Goal: Task Accomplishment & Management: Manage account settings

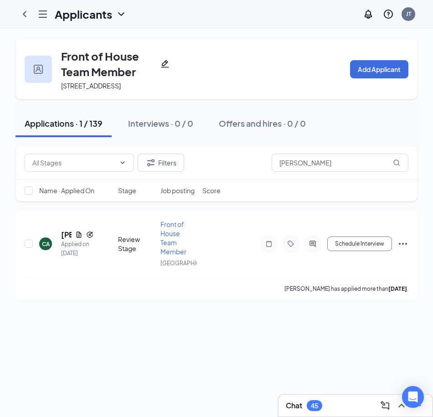
click at [308, 407] on div "45" at bounding box center [314, 405] width 15 height 11
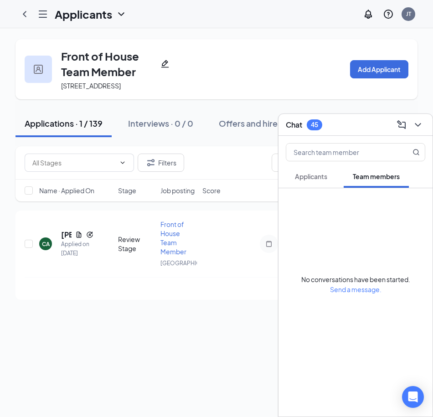
click at [296, 171] on button "Applicants" at bounding box center [311, 176] width 51 height 23
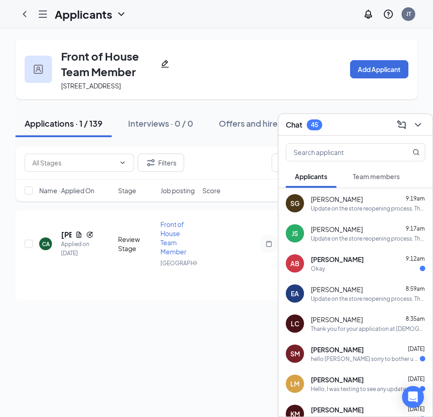
click at [345, 268] on div "Okay" at bounding box center [368, 269] width 114 height 8
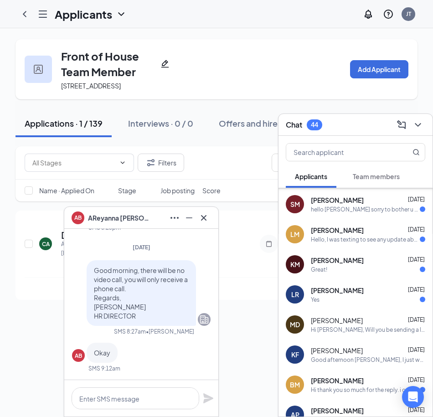
scroll to position [209, 0]
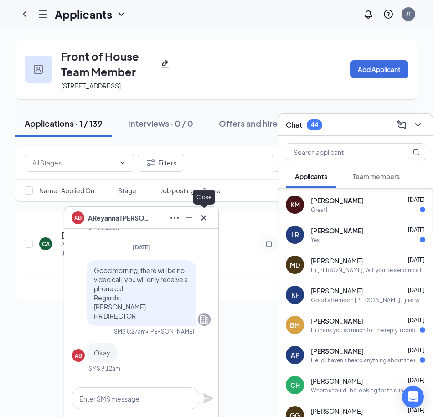
click at [208, 220] on icon "Cross" at bounding box center [203, 217] width 11 height 11
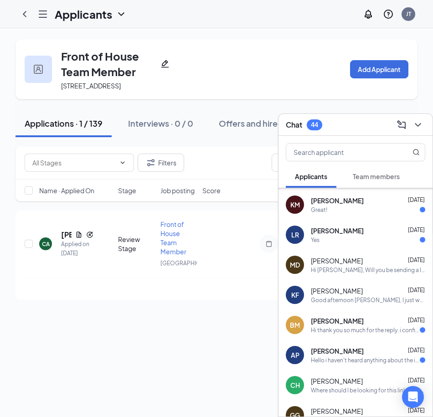
click at [351, 122] on div "Chat 44" at bounding box center [355, 125] width 139 height 14
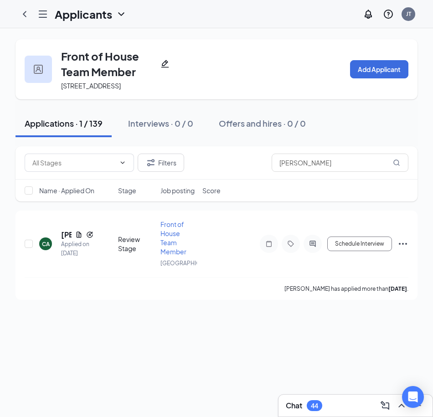
scroll to position [0, 0]
drag, startPoint x: 316, startPoint y: 177, endPoint x: 237, endPoint y: 182, distance: 79.0
click at [236, 180] on div "Filters cristian ariz" at bounding box center [216, 162] width 402 height 33
click at [69, 240] on h5 "Daziah Carson" at bounding box center [71, 235] width 21 height 10
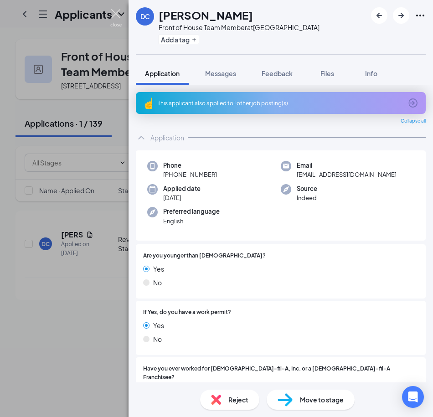
click at [114, 12] on img at bounding box center [115, 18] width 11 height 18
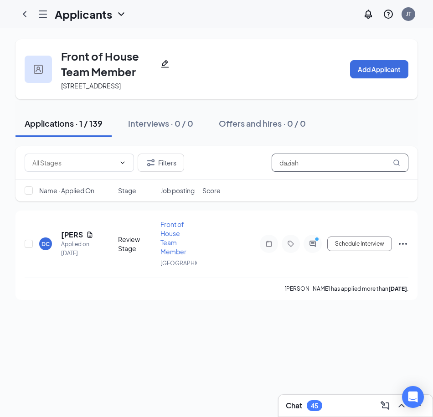
drag, startPoint x: 312, startPoint y: 170, endPoint x: 238, endPoint y: 173, distance: 73.4
click at [242, 172] on div "Filters daziah" at bounding box center [217, 163] width 384 height 18
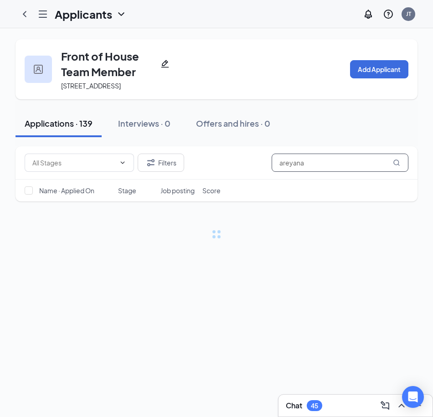
type input "areyana"
click at [319, 402] on div "45" at bounding box center [314, 405] width 15 height 11
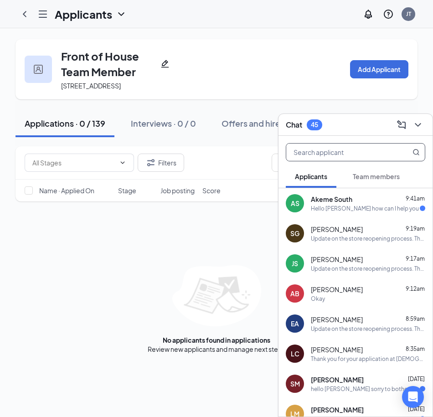
click at [314, 152] on input "text" at bounding box center [340, 152] width 108 height 17
click at [198, 112] on div "Applications · 0 / 139 Interviews · 0 / 0 Offers and hires · 0 / 0" at bounding box center [216, 124] width 402 height 46
click at [420, 123] on icon "ChevronDown" at bounding box center [418, 125] width 6 height 4
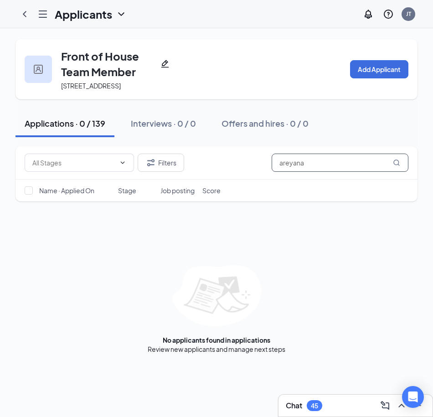
drag, startPoint x: 307, startPoint y: 172, endPoint x: 268, endPoint y: 178, distance: 39.6
click at [268, 172] on div "Filters areyana" at bounding box center [217, 163] width 384 height 18
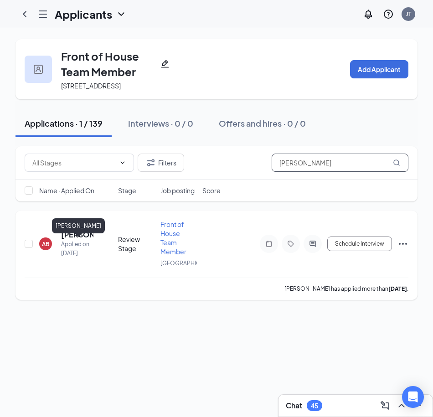
type input "burton"
click at [67, 240] on h5 "[PERSON_NAME]" at bounding box center [77, 235] width 32 height 10
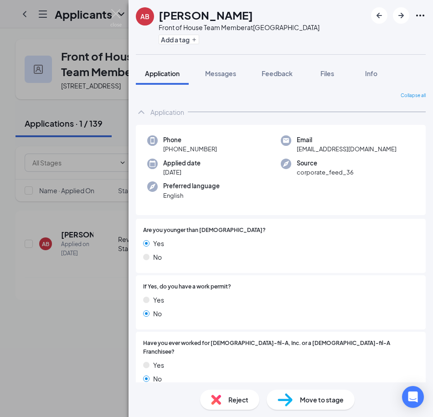
click at [423, 15] on icon "Ellipses" at bounding box center [420, 15] width 11 height 11
click at [424, 14] on icon "Ellipses" at bounding box center [420, 15] width 11 height 11
click at [367, 35] on link "View full application" at bounding box center [371, 36] width 98 height 9
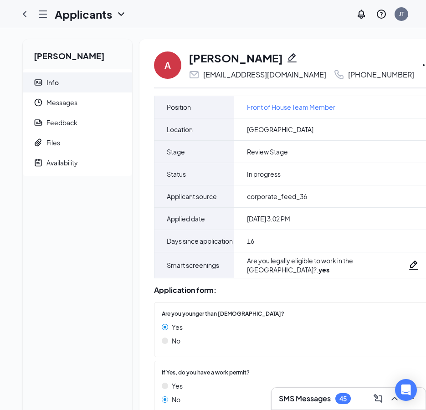
drag, startPoint x: 393, startPoint y: 68, endPoint x: 389, endPoint y: 73, distance: 6.5
click at [389, 73] on div "A AReyanna Burton galleryofarey@icloud.com +1 (704) 388-4147" at bounding box center [293, 65] width 278 height 30
click at [423, 65] on icon "Ellipses" at bounding box center [427, 65] width 8 height 2
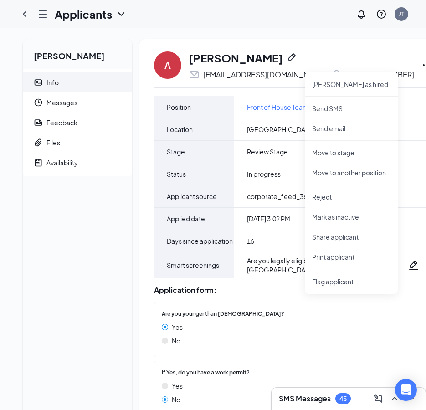
click at [406, 31] on div "AReyanna Burton Info Messages Feedback Files Availability A AReyanna Burton gal…" at bounding box center [235, 317] width 470 height 579
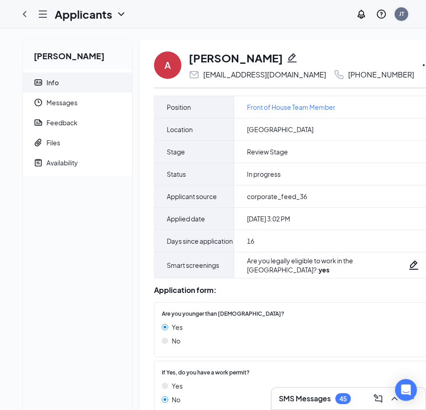
click at [406, 20] on div "JT" at bounding box center [402, 14] width 14 height 14
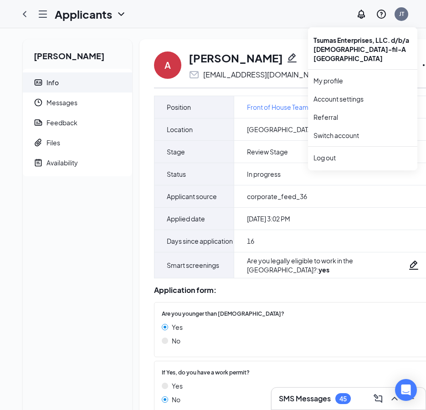
click at [296, 402] on h3 "SMS Messages" at bounding box center [305, 399] width 52 height 10
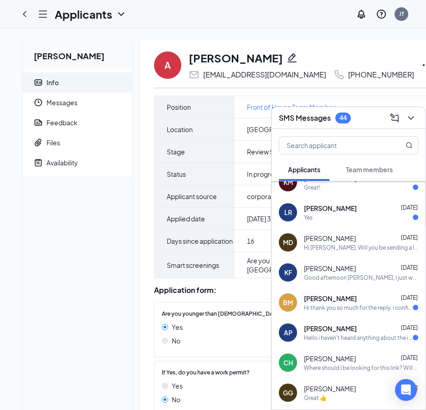
scroll to position [300, 0]
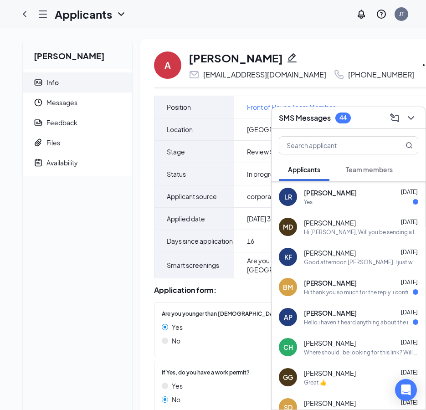
click at [335, 313] on span "Anthony Peralto" at bounding box center [330, 312] width 53 height 9
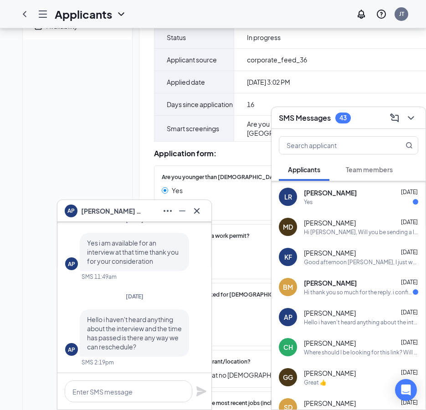
scroll to position [0, 0]
click at [198, 210] on icon "Cross" at bounding box center [196, 210] width 5 height 5
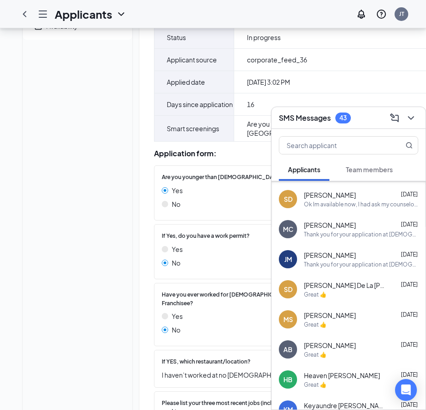
scroll to position [510, 0]
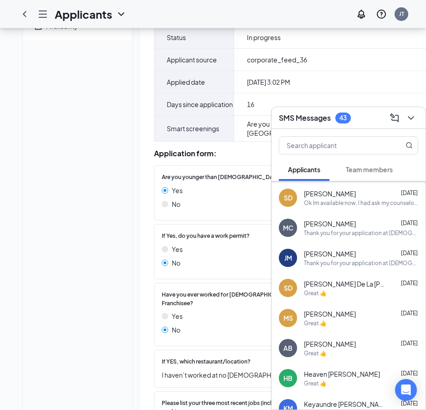
click at [359, 259] on div "Thank you for your application at Chick-fil-A South End. I have a few questions…" at bounding box center [361, 263] width 114 height 8
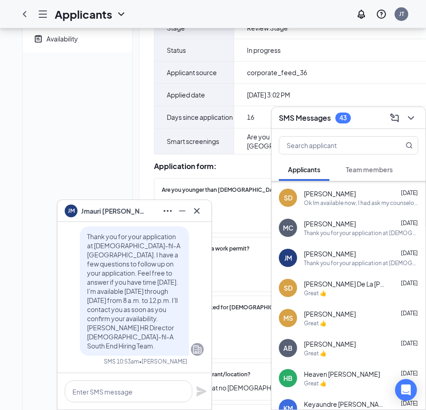
scroll to position [80, 0]
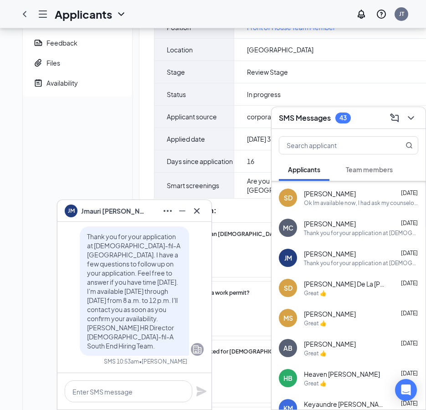
click at [191, 294] on div "Thank you for your application at Chick-fil-A South End. I have a few questions…" at bounding box center [134, 290] width 139 height 129
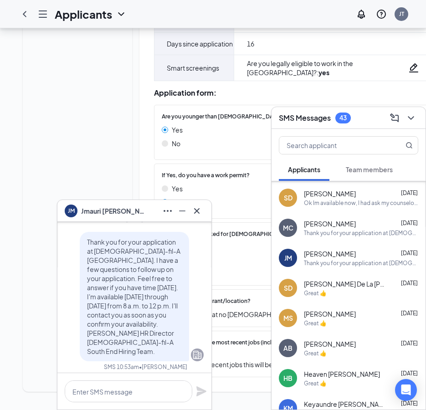
scroll to position [0, 0]
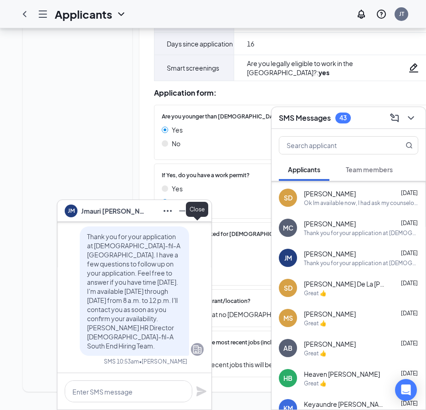
click at [199, 216] on icon "Cross" at bounding box center [196, 210] width 11 height 11
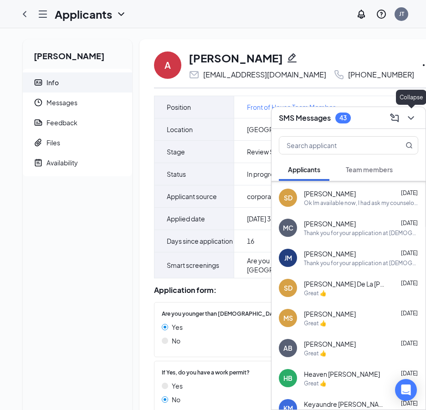
click at [414, 118] on icon "ChevronDown" at bounding box center [410, 118] width 11 height 11
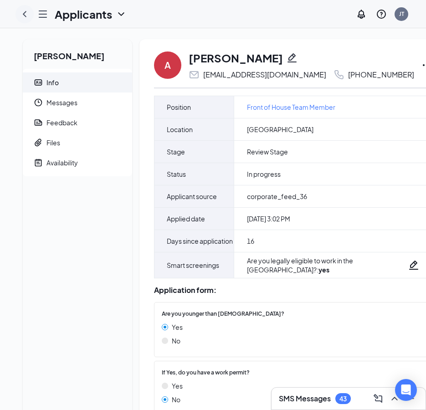
click at [25, 11] on icon "ChevronLeft" at bounding box center [24, 14] width 11 height 11
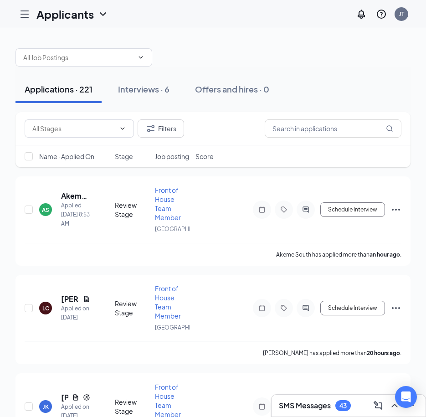
click at [324, 413] on div "SMS Messages 43" at bounding box center [349, 406] width 154 height 22
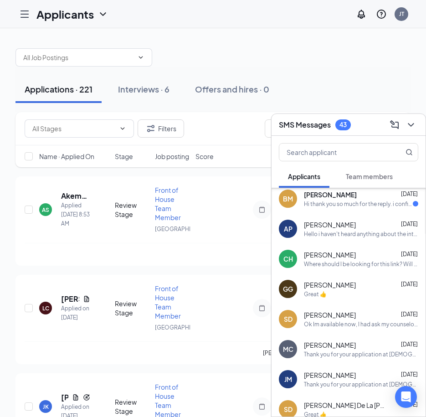
scroll to position [373, 0]
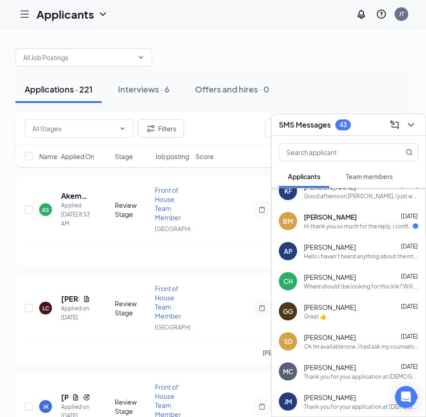
click at [333, 257] on div "Hello i haven't heard anything about the interview and the time has passed is t…" at bounding box center [361, 256] width 114 height 8
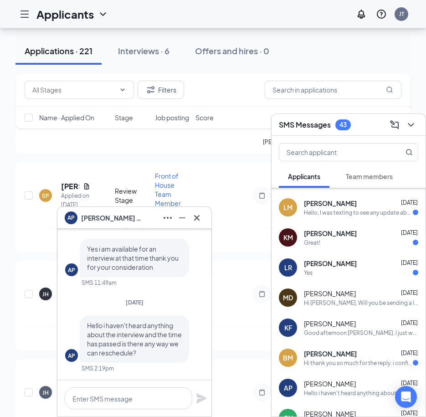
scroll to position [319, 0]
click at [103, 222] on span "Anthony Peralto" at bounding box center [113, 218] width 64 height 10
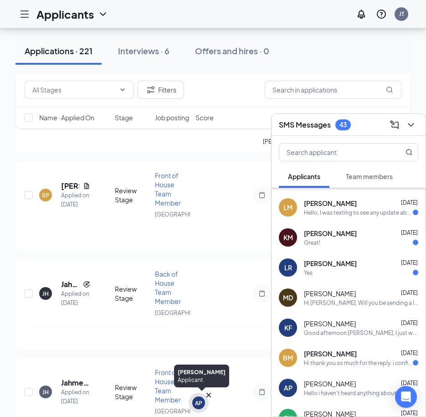
click at [203, 403] on div "AP" at bounding box center [198, 402] width 13 height 13
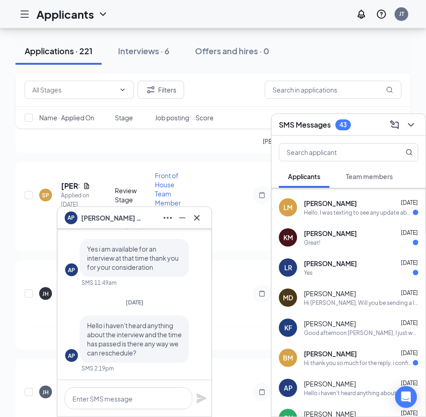
click at [102, 221] on span "Anthony Peralto" at bounding box center [113, 218] width 64 height 10
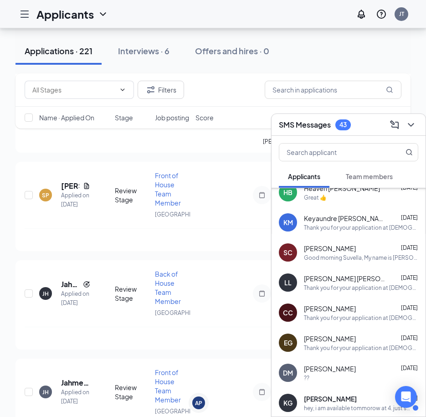
scroll to position [674, 0]
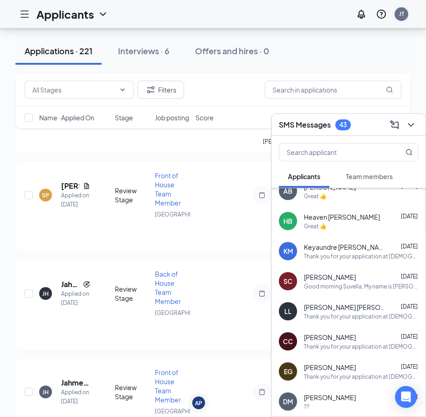
click at [402, 19] on div "JT" at bounding box center [402, 14] width 14 height 14
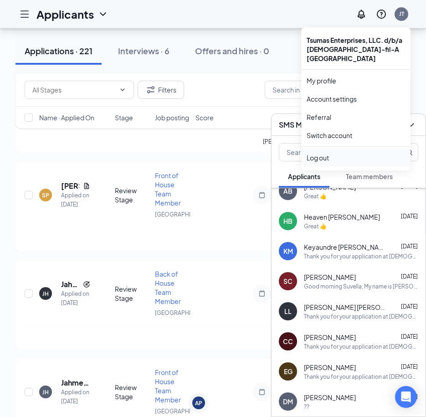
click at [321, 153] on div "Log out" at bounding box center [356, 157] width 98 height 9
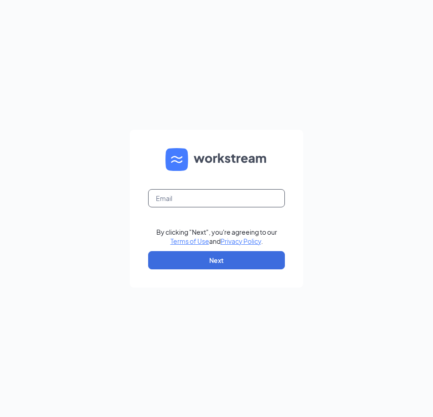
click at [196, 196] on input "text" at bounding box center [216, 198] width 137 height 18
type input "ike_ngwu@yahoo.com"
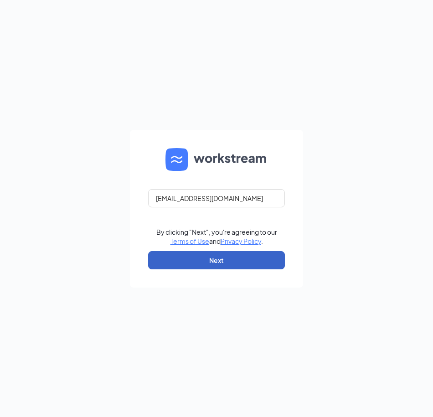
click at [174, 261] on button "Next" at bounding box center [216, 260] width 137 height 18
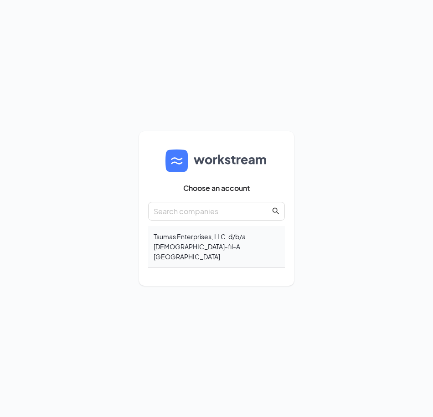
click at [198, 239] on div "Tsumas Enterprises, LLC. d/b/a [DEMOGRAPHIC_DATA]-fil-A [GEOGRAPHIC_DATA]" at bounding box center [216, 246] width 137 height 41
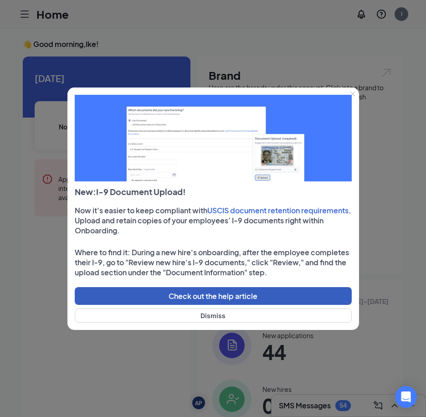
drag, startPoint x: 281, startPoint y: 297, endPoint x: 268, endPoint y: 301, distance: 13.8
click at [268, 301] on button "Check out the help article" at bounding box center [213, 296] width 277 height 18
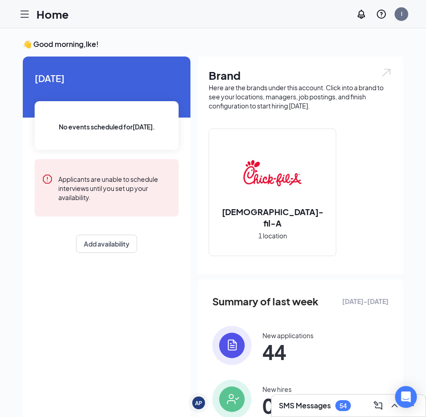
click at [278, 218] on h2 "[DEMOGRAPHIC_DATA]-fil-A" at bounding box center [272, 217] width 127 height 23
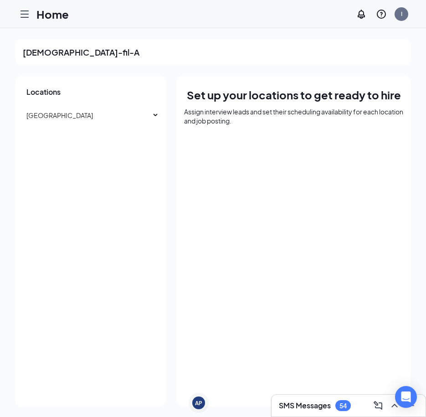
click at [25, 13] on icon "Hamburger" at bounding box center [24, 14] width 11 height 11
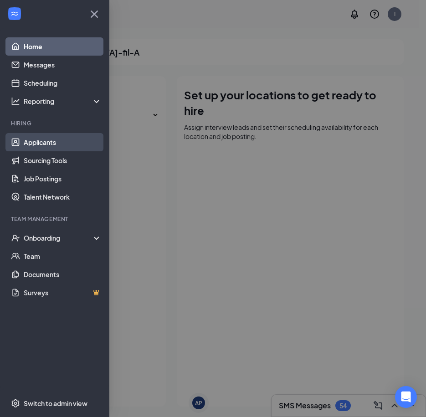
click at [43, 147] on link "Applicants" at bounding box center [63, 142] width 78 height 18
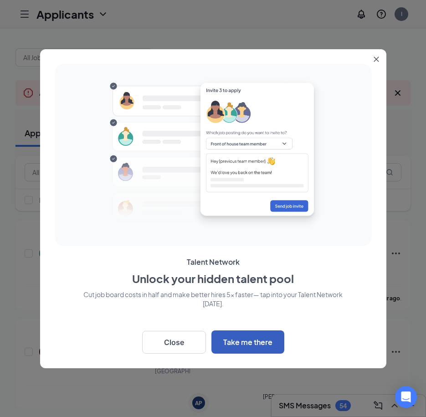
click at [237, 342] on button "Take me there" at bounding box center [247, 341] width 73 height 23
click at [375, 56] on icon "Close" at bounding box center [376, 58] width 5 height 5
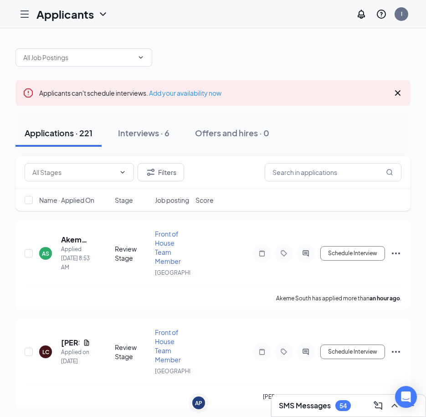
click at [302, 397] on div "SMS Messages 54" at bounding box center [349, 406] width 154 height 22
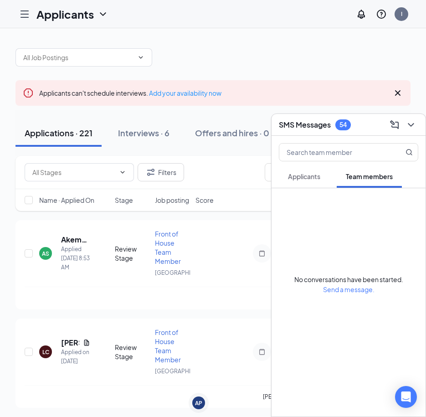
click at [313, 173] on span "Applicants" at bounding box center [304, 176] width 32 height 8
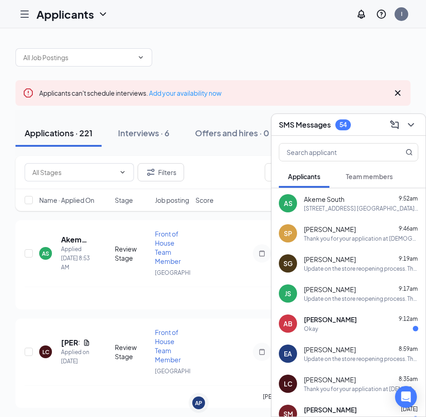
click at [358, 173] on span "Team members" at bounding box center [369, 176] width 47 height 8
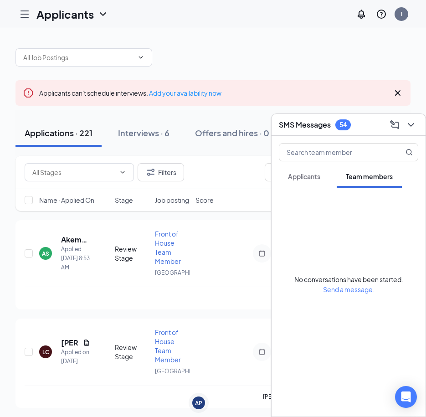
click at [310, 177] on span "Applicants" at bounding box center [304, 176] width 32 height 8
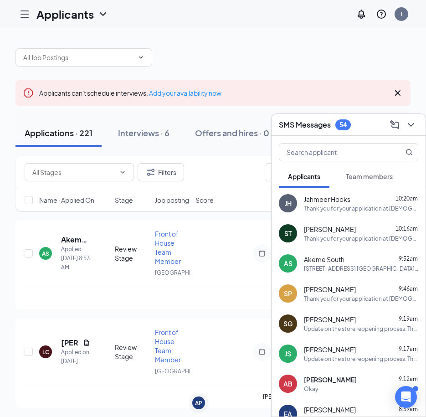
click at [188, 62] on div at bounding box center [212, 52] width 395 height 27
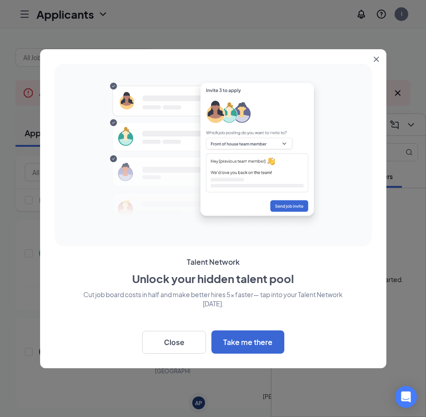
click at [380, 57] on button "Close" at bounding box center [378, 57] width 16 height 16
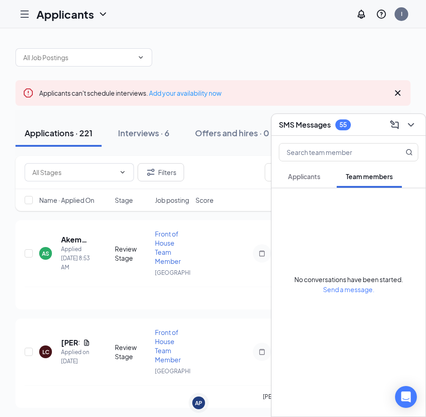
click at [311, 177] on span "Applicants" at bounding box center [304, 176] width 32 height 8
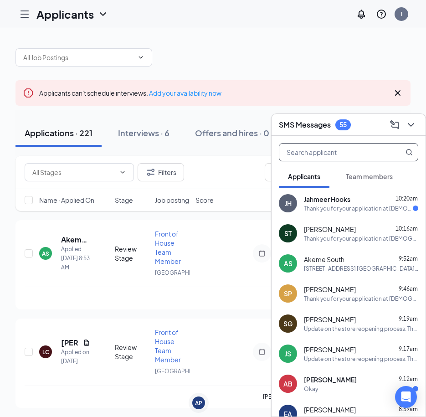
click at [332, 152] on input "text" at bounding box center [333, 152] width 108 height 17
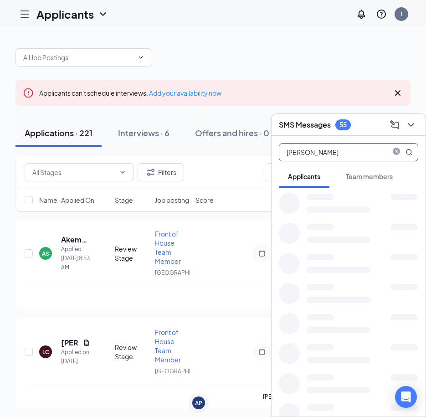
type input "[PERSON_NAME]"
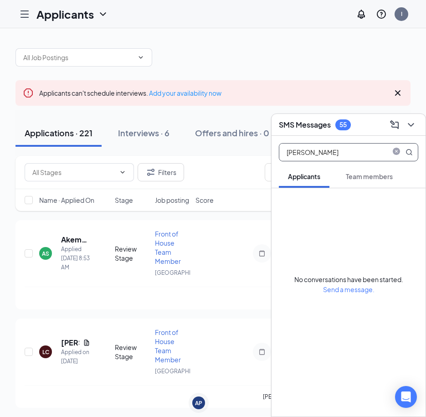
click at [356, 176] on span "Team members" at bounding box center [369, 176] width 47 height 8
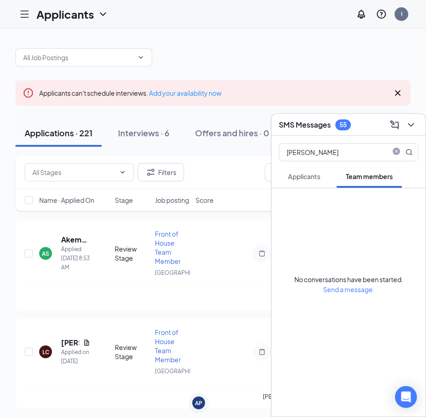
click at [309, 185] on button "Applicants" at bounding box center [304, 176] width 51 height 23
click at [316, 178] on span "Applicants" at bounding box center [304, 176] width 32 height 8
click at [351, 181] on button "Team members" at bounding box center [369, 176] width 65 height 23
click at [309, 182] on button "Applicants" at bounding box center [304, 176] width 51 height 23
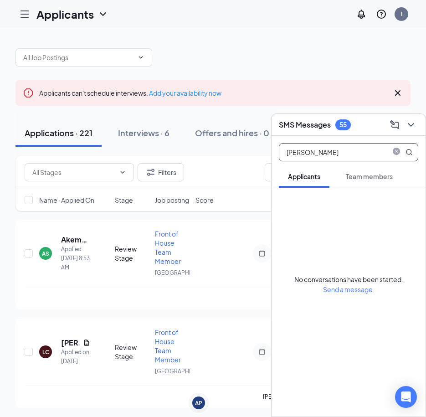
drag, startPoint x: 321, startPoint y: 154, endPoint x: 277, endPoint y: 164, distance: 44.8
click at [277, 164] on div "[PERSON_NAME]" at bounding box center [349, 150] width 154 height 29
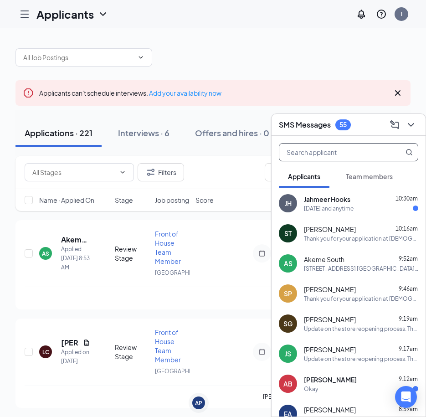
click at [300, 66] on div at bounding box center [212, 52] width 395 height 27
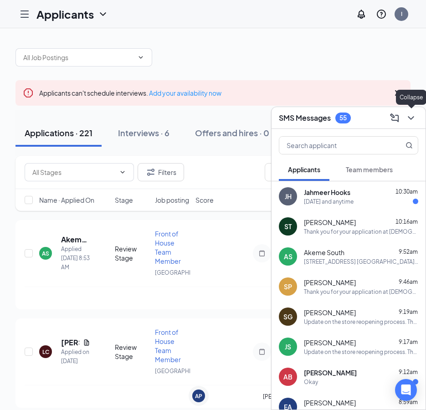
click at [410, 119] on icon "ChevronDown" at bounding box center [410, 118] width 11 height 11
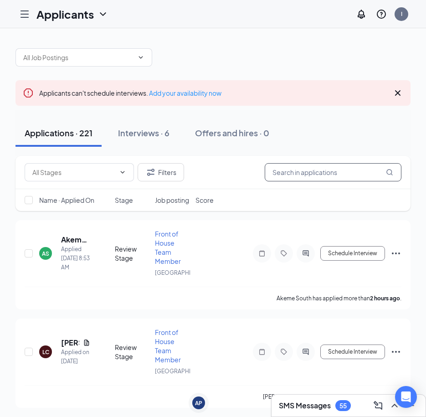
click at [309, 169] on input "text" at bounding box center [333, 172] width 137 height 18
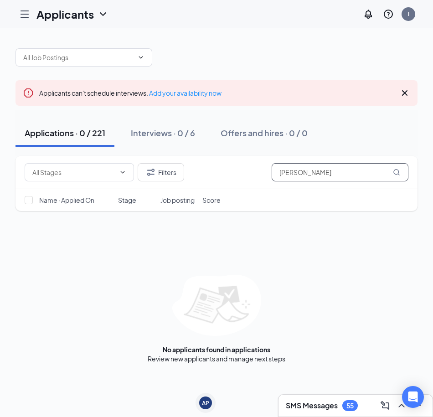
drag, startPoint x: 308, startPoint y: 176, endPoint x: 251, endPoint y: 188, distance: 58.2
click at [249, 188] on div "Filters [PERSON_NAME]" at bounding box center [216, 172] width 402 height 33
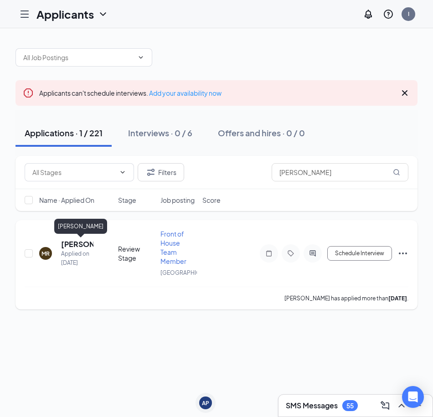
click at [72, 242] on h5 "[PERSON_NAME]" at bounding box center [77, 244] width 32 height 10
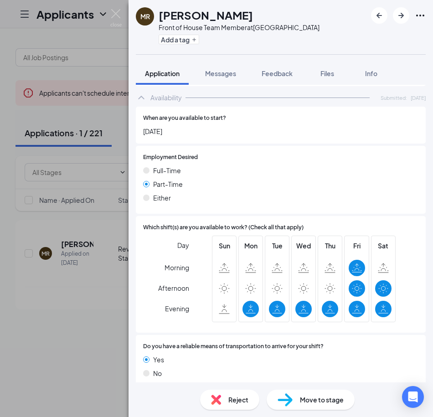
scroll to position [467, 0]
click at [116, 20] on img at bounding box center [115, 18] width 11 height 18
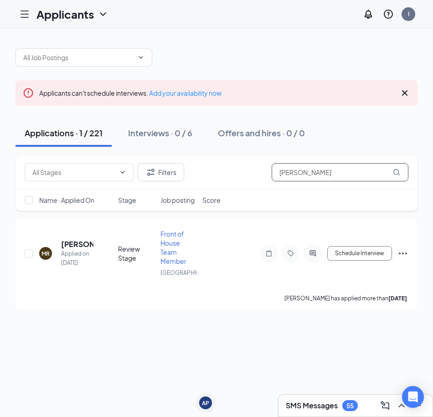
drag, startPoint x: 324, startPoint y: 173, endPoint x: 269, endPoint y: 183, distance: 56.0
click at [269, 183] on div "[PERSON_NAME]" at bounding box center [216, 172] width 402 height 33
type input "kartel"
click at [65, 248] on h5 "Kartel Luhset" at bounding box center [71, 244] width 21 height 10
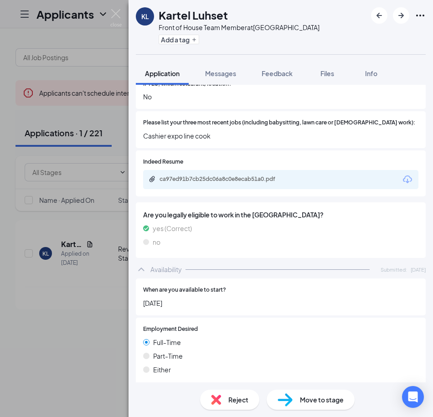
scroll to position [314, 0]
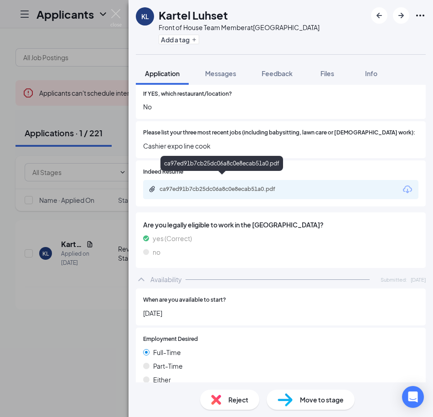
click at [207, 185] on div "ca97ed91b7cb25dc06a8c0e8ecab51a0.pdf" at bounding box center [223, 188] width 128 height 7
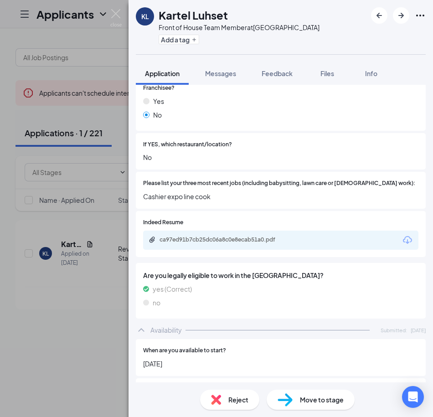
scroll to position [223, 0]
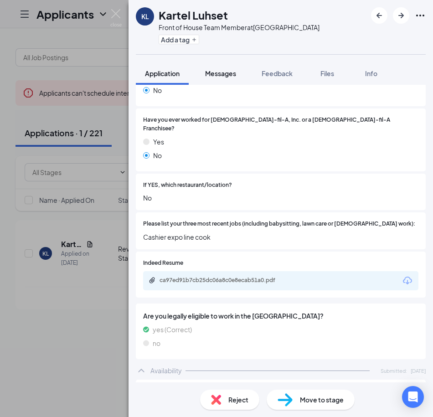
click at [226, 79] on button "Messages" at bounding box center [220, 73] width 49 height 23
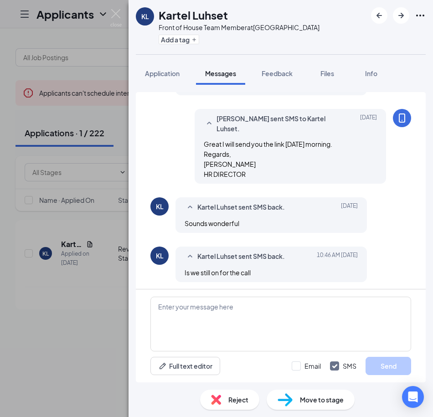
scroll to position [508, 0]
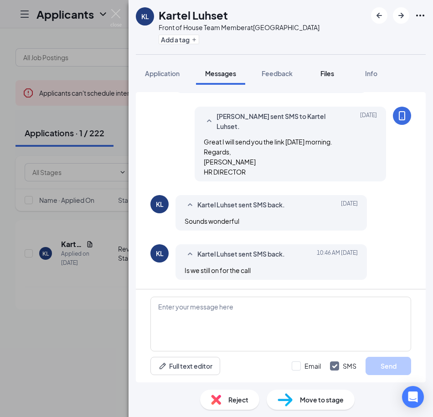
click at [321, 73] on div "Files" at bounding box center [327, 73] width 18 height 9
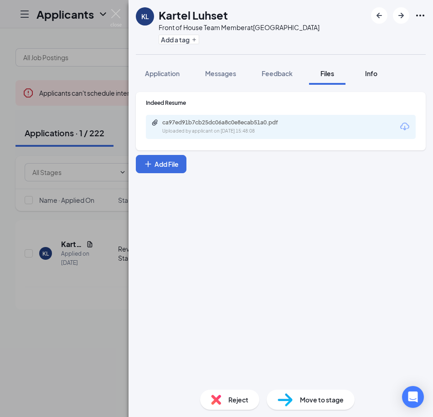
click at [379, 74] on div "Info" at bounding box center [371, 73] width 18 height 9
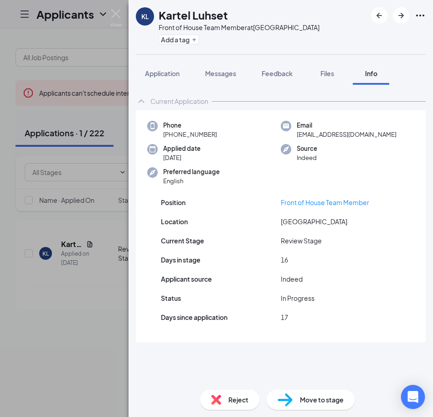
click at [415, 399] on icon "Open Intercom Messenger" at bounding box center [413, 397] width 12 height 12
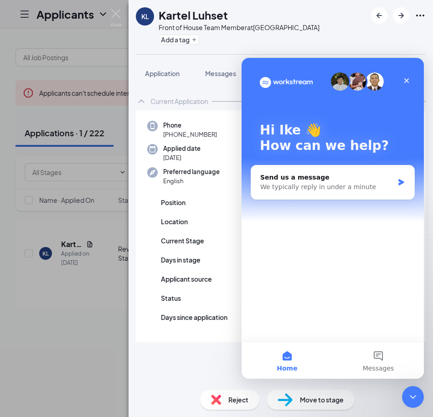
click at [139, 60] on div "KL Kartel Luhset Front of House Team Member at [GEOGRAPHIC_DATA] Add a tag Appl…" at bounding box center [280, 208] width 304 height 417
click at [405, 82] on icon "Close" at bounding box center [406, 80] width 7 height 7
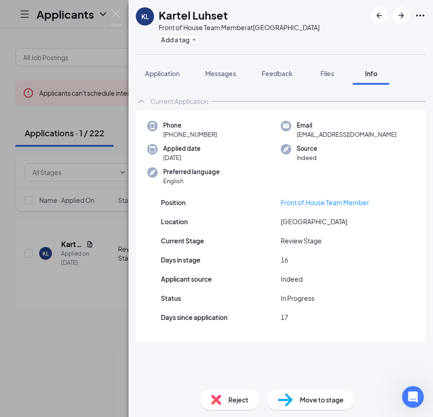
click at [142, 98] on icon "ChevronUp" at bounding box center [141, 101] width 11 height 11
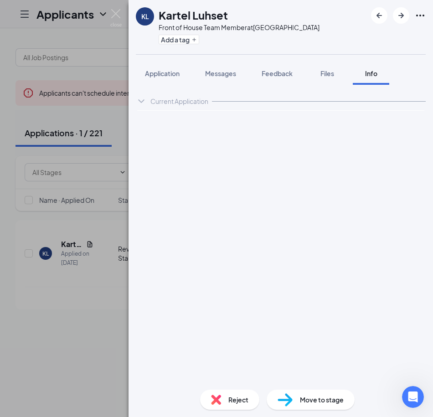
click at [144, 101] on icon "ChevronDown" at bounding box center [141, 101] width 11 height 11
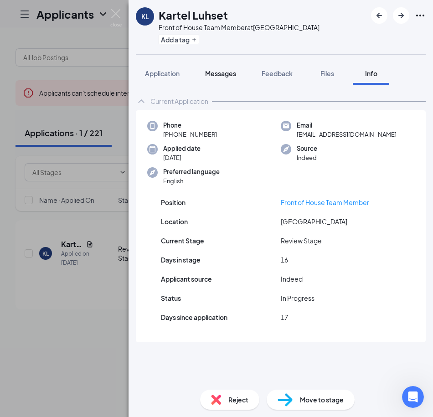
click at [214, 78] on button "Messages" at bounding box center [220, 73] width 49 height 23
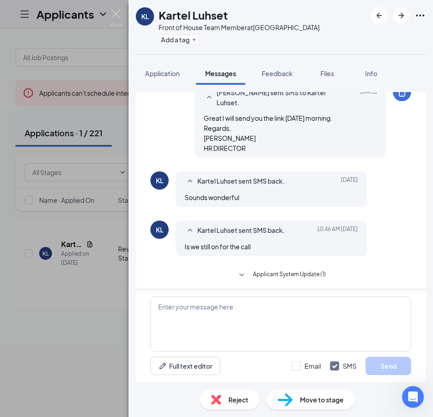
scroll to position [535, 0]
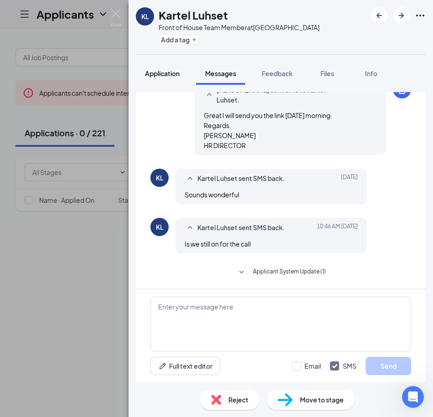
click at [166, 72] on span "Application" at bounding box center [162, 73] width 35 height 8
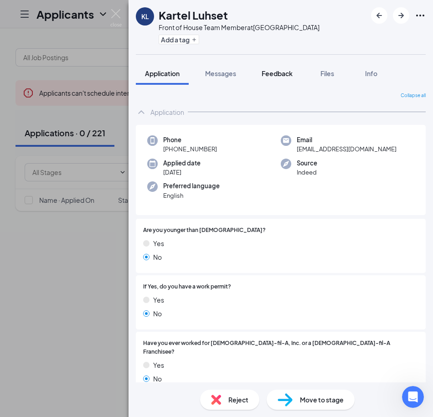
click at [269, 72] on span "Feedback" at bounding box center [277, 73] width 31 height 8
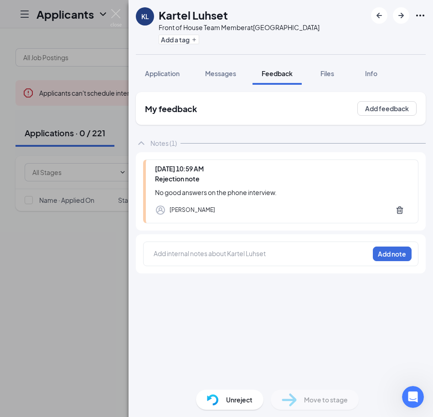
click at [196, 252] on div at bounding box center [261, 254] width 215 height 10
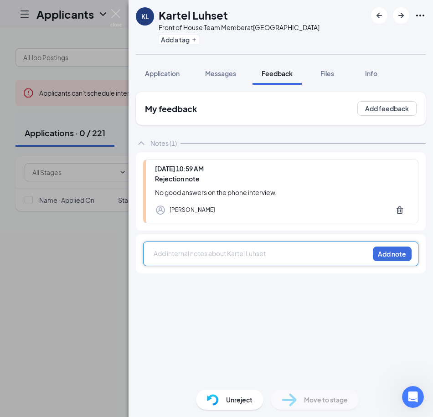
click at [226, 258] on div at bounding box center [261, 255] width 215 height 12
click at [245, 252] on div at bounding box center [261, 254] width 215 height 10
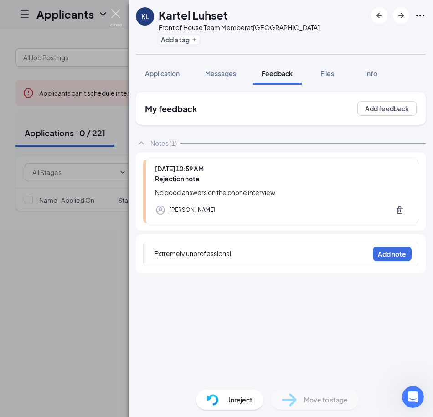
click at [114, 17] on img at bounding box center [115, 18] width 11 height 18
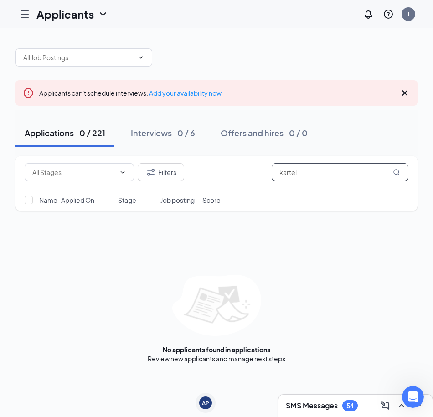
click at [306, 175] on input "kartel" at bounding box center [340, 172] width 137 height 18
click at [331, 404] on h3 "SMS Messages" at bounding box center [312, 405] width 52 height 10
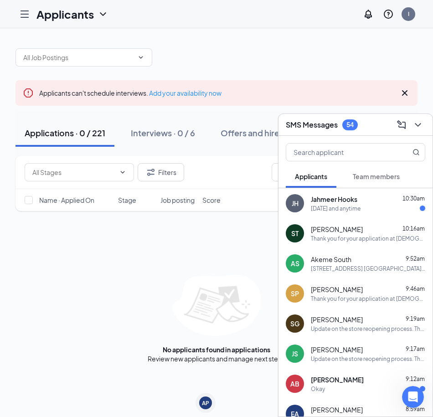
click at [228, 256] on div "Filters kartel Name · Applied On Stage Job posting Score No applicants found in…" at bounding box center [216, 259] width 402 height 207
click at [169, 246] on div "Filters kartel Name · Applied On Stage Job posting Score No applicants found in…" at bounding box center [216, 259] width 402 height 207
click at [81, 134] on div "Applications · 0 / 221" at bounding box center [65, 132] width 81 height 11
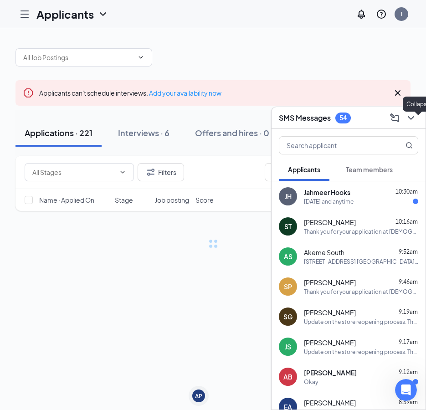
click at [416, 125] on div at bounding box center [410, 118] width 16 height 15
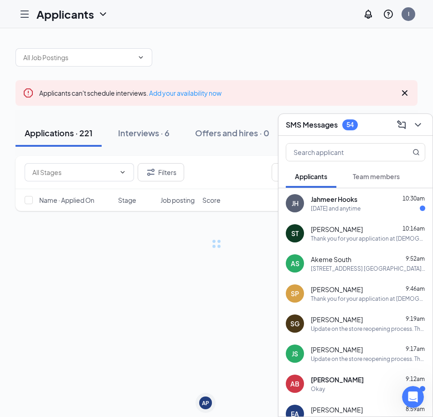
click at [360, 124] on div "SMS Messages 54" at bounding box center [355, 125] width 139 height 14
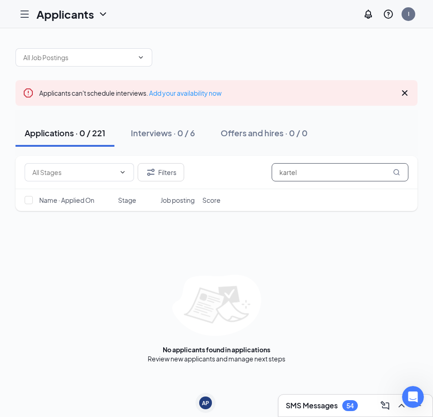
drag, startPoint x: 352, startPoint y: 174, endPoint x: 256, endPoint y: 173, distance: 96.1
click at [256, 173] on div "Filters kartel" at bounding box center [217, 172] width 384 height 18
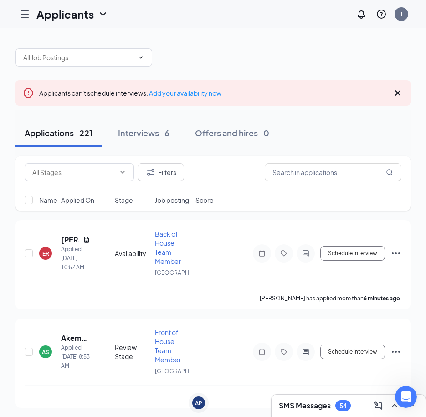
click at [40, 220] on div "Filters Name · Applied On Stage Job posting Score" at bounding box center [212, 188] width 395 height 64
click at [62, 245] on h5 "[PERSON_NAME]" at bounding box center [70, 240] width 18 height 10
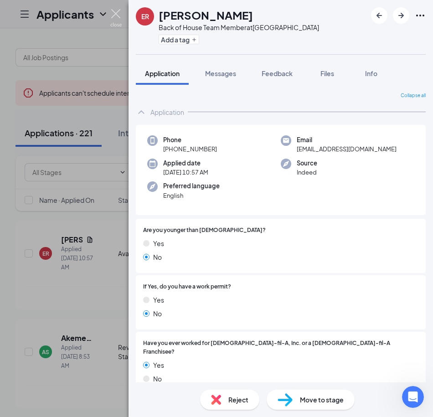
click at [113, 14] on img at bounding box center [115, 18] width 11 height 18
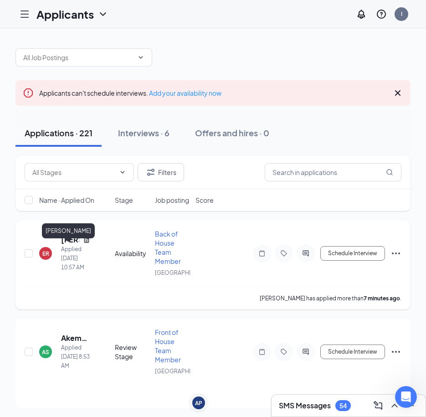
click at [69, 245] on h5 "[PERSON_NAME]" at bounding box center [70, 240] width 18 height 10
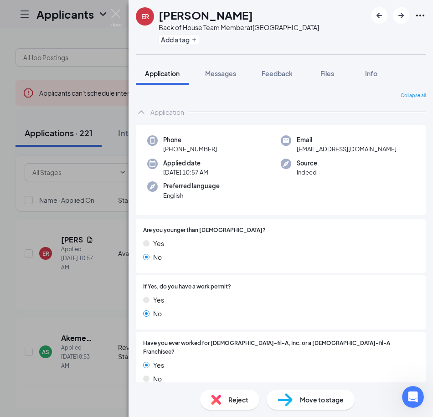
click at [242, 402] on span "Reject" at bounding box center [238, 400] width 20 height 10
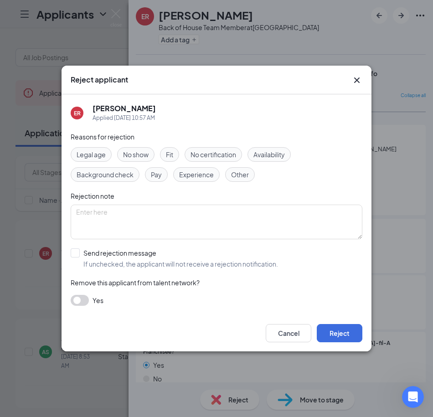
click at [357, 81] on icon "Cross" at bounding box center [356, 79] width 5 height 5
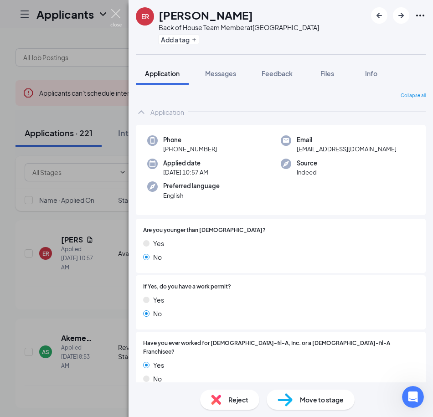
click at [115, 17] on img at bounding box center [115, 18] width 11 height 18
